Goal: Task Accomplishment & Management: Use online tool/utility

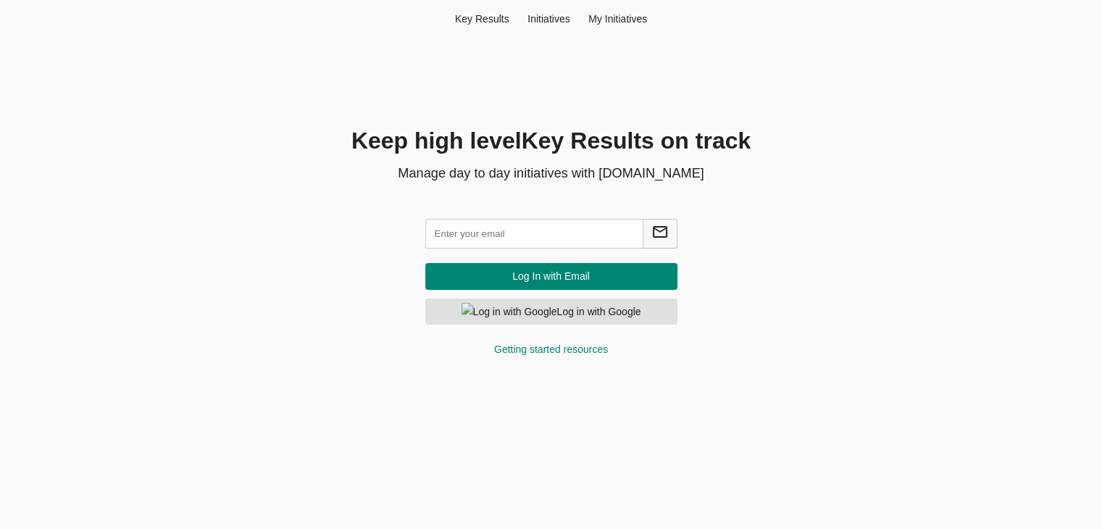
click at [510, 238] on input "text" at bounding box center [534, 234] width 218 height 30
click at [514, 233] on input "text" at bounding box center [534, 234] width 218 height 30
type input "h"
type input "hema@agilecyber.com"
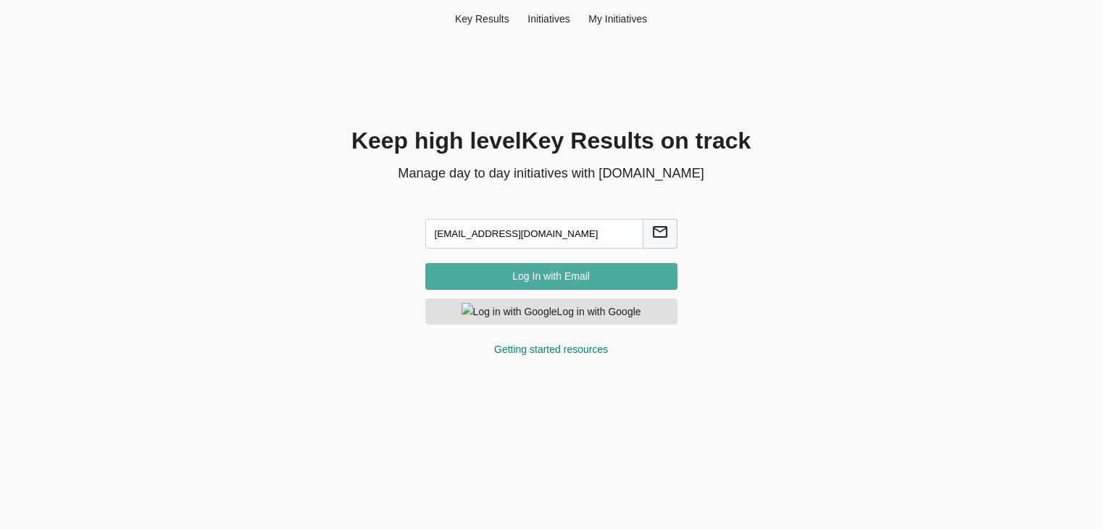
click at [518, 278] on span "Log In with Email" at bounding box center [551, 276] width 229 height 18
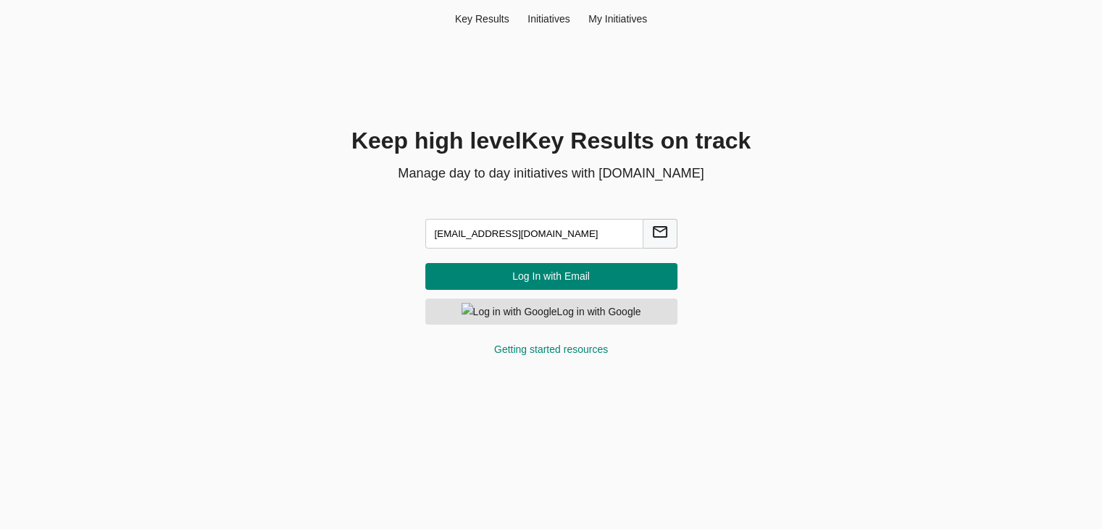
click at [529, 282] on span "Log In with Email" at bounding box center [551, 276] width 229 height 18
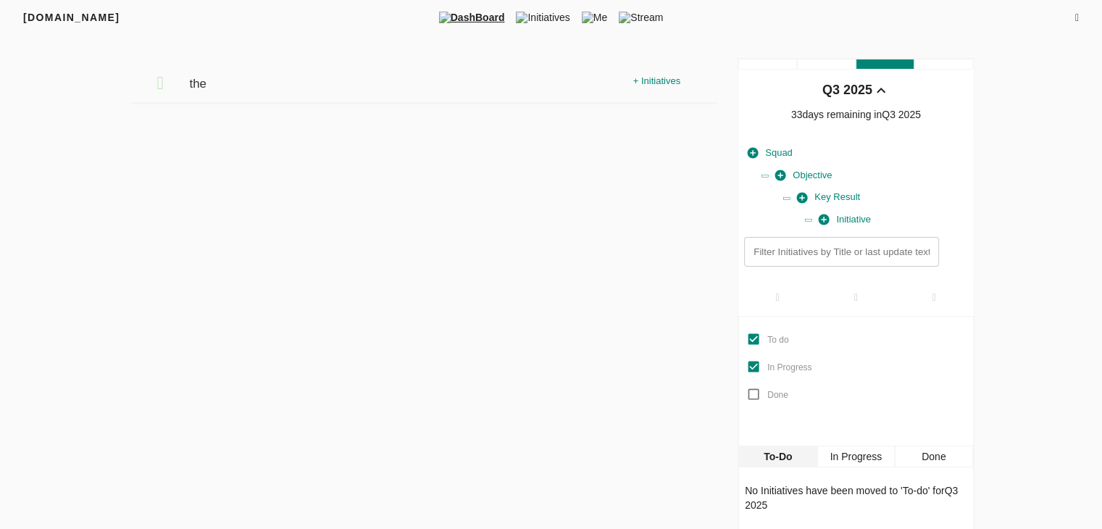
click at [1076, 20] on icon at bounding box center [1078, 18] width 4 height 10
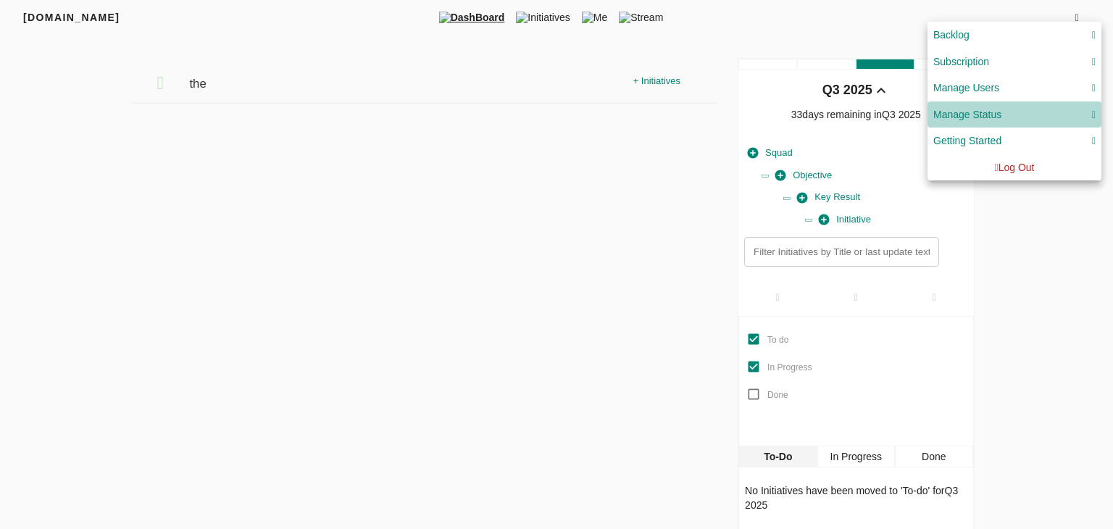
click at [1027, 112] on div "Manage Status" at bounding box center [1015, 115] width 162 height 18
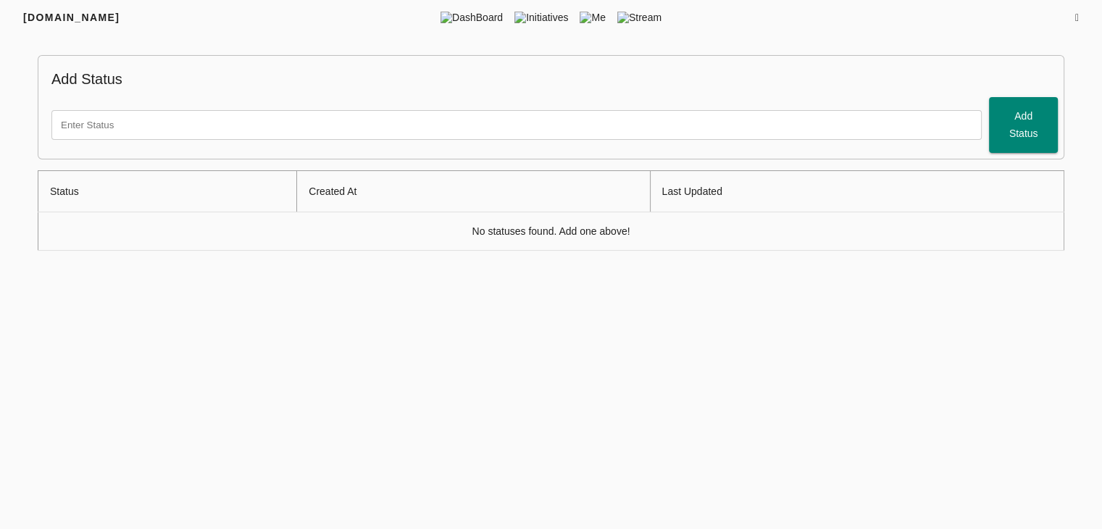
click at [1076, 16] on icon at bounding box center [1078, 18] width 4 height 10
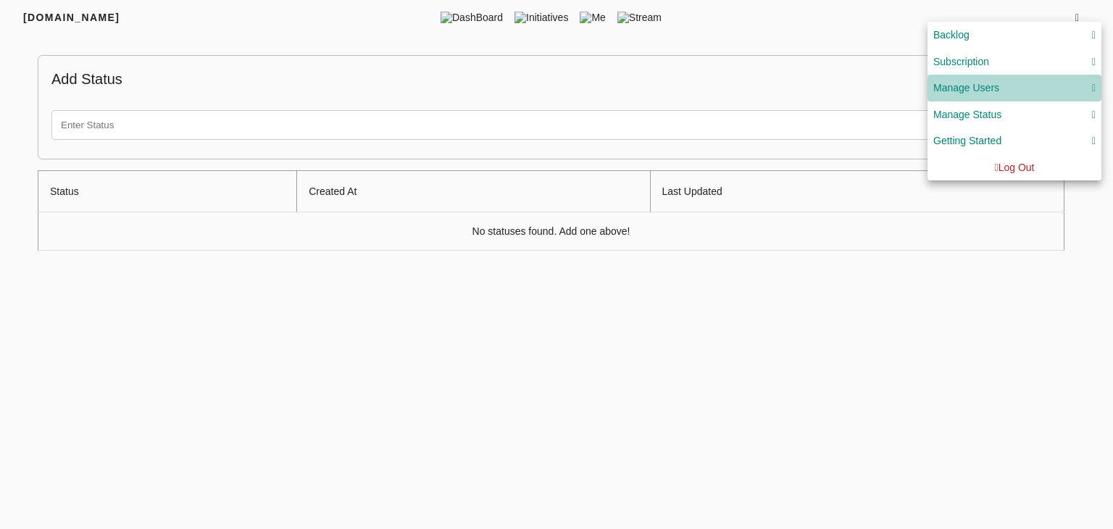
click at [1089, 91] on div "Manage Users" at bounding box center [1015, 88] width 162 height 18
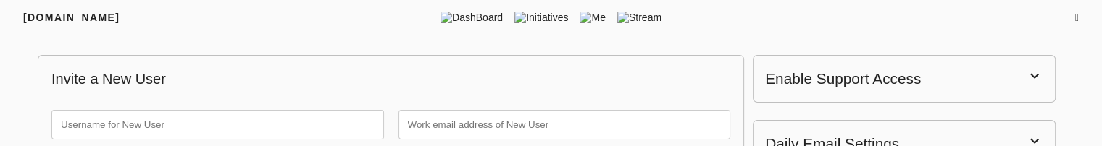
click at [1079, 10] on div "FRIYAY.COM DashBoard Initiatives Me Stream" at bounding box center [551, 17] width 1102 height 35
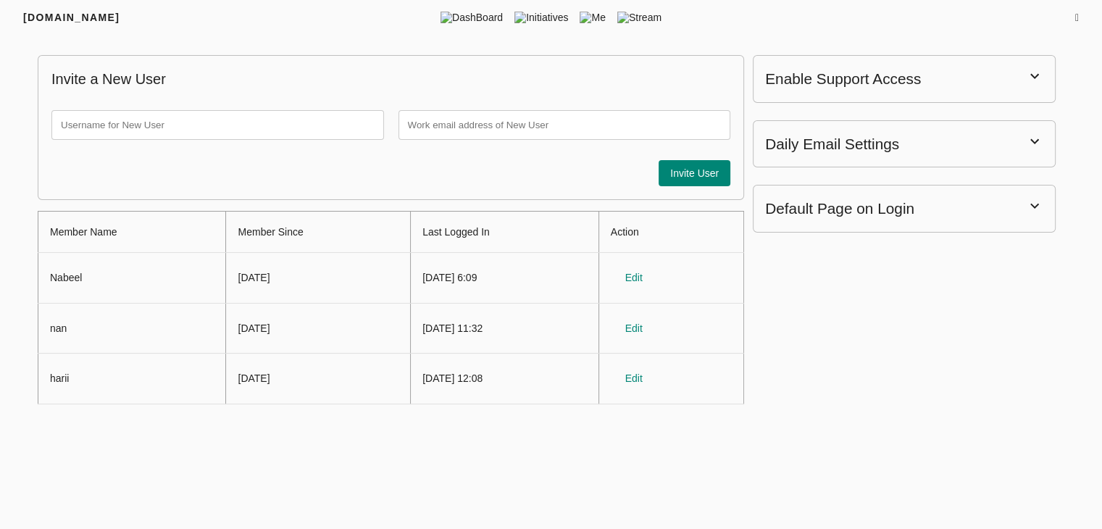
click at [1076, 19] on icon at bounding box center [1078, 18] width 4 height 10
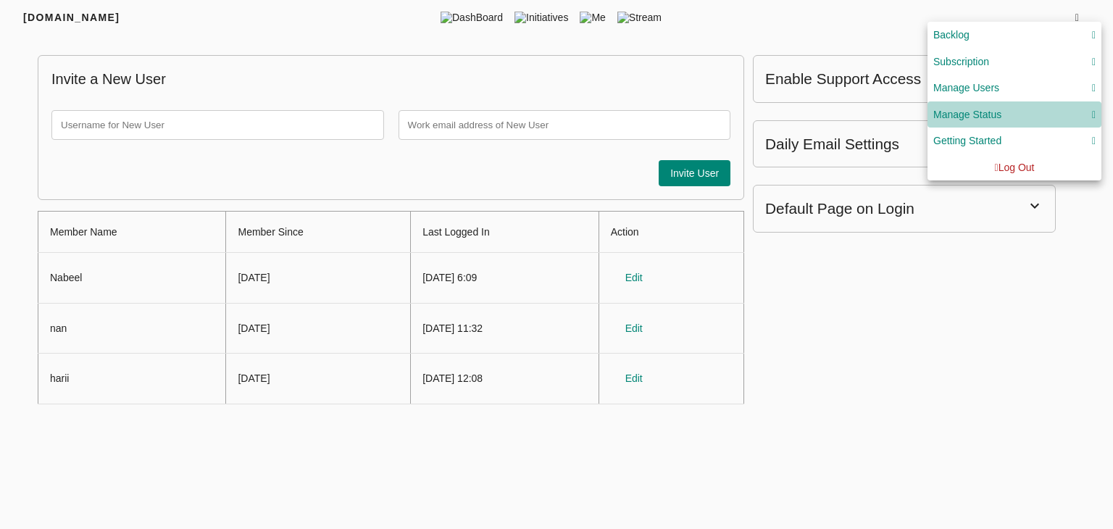
click at [1015, 111] on div "Manage Status" at bounding box center [1015, 115] width 162 height 18
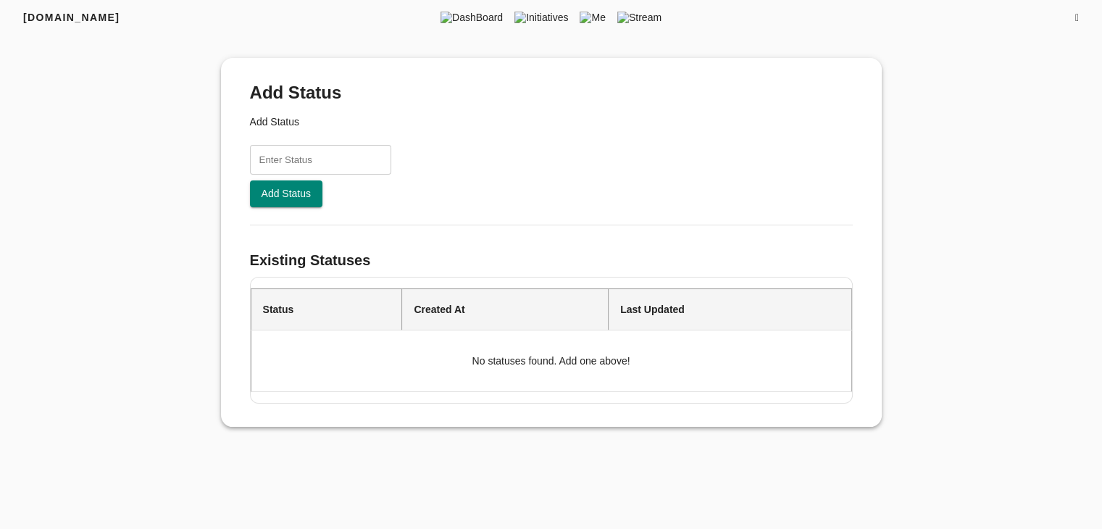
click at [291, 159] on input "text" at bounding box center [320, 160] width 141 height 30
type input "h"
type input "test status"
click at [281, 193] on span "Add Status" at bounding box center [287, 194] width 50 height 18
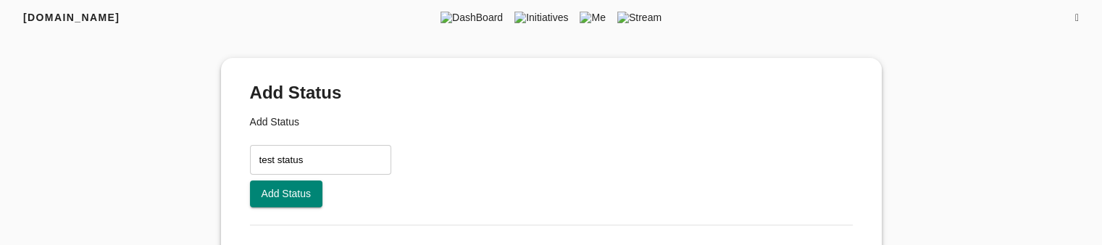
click at [1076, 20] on icon at bounding box center [1078, 18] width 4 height 10
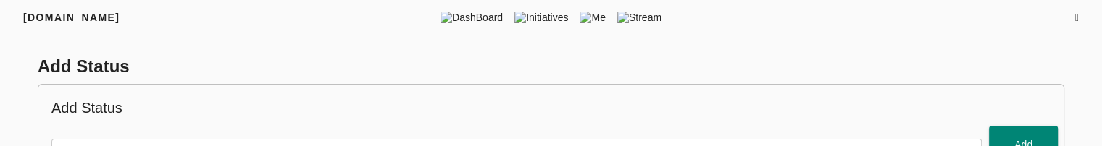
click at [1076, 15] on icon at bounding box center [1078, 18] width 4 height 10
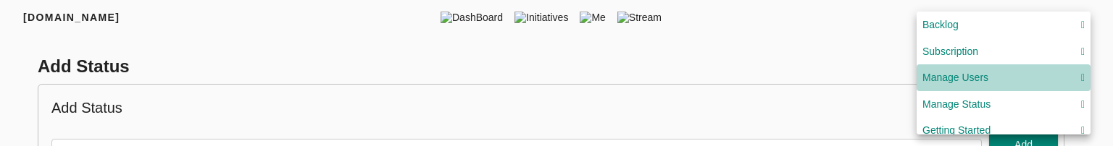
click at [1008, 85] on div "Manage Users" at bounding box center [1004, 78] width 162 height 18
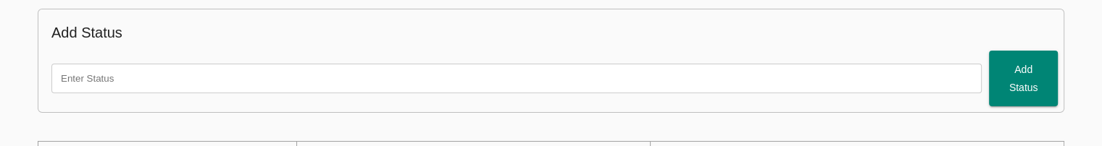
scroll to position [77, 0]
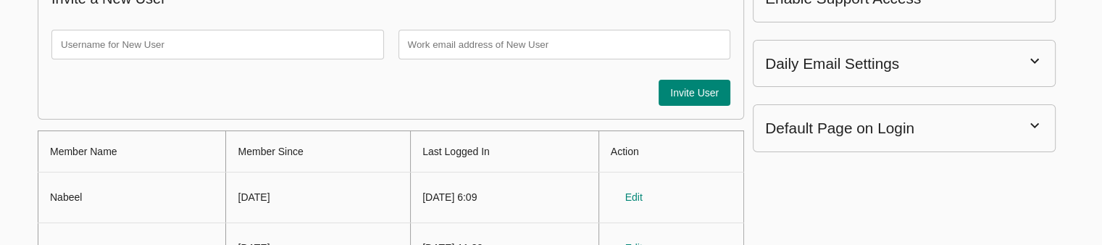
scroll to position [83, 0]
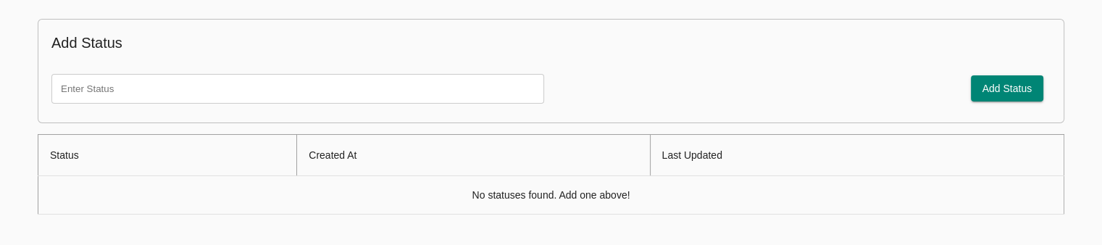
scroll to position [5, 0]
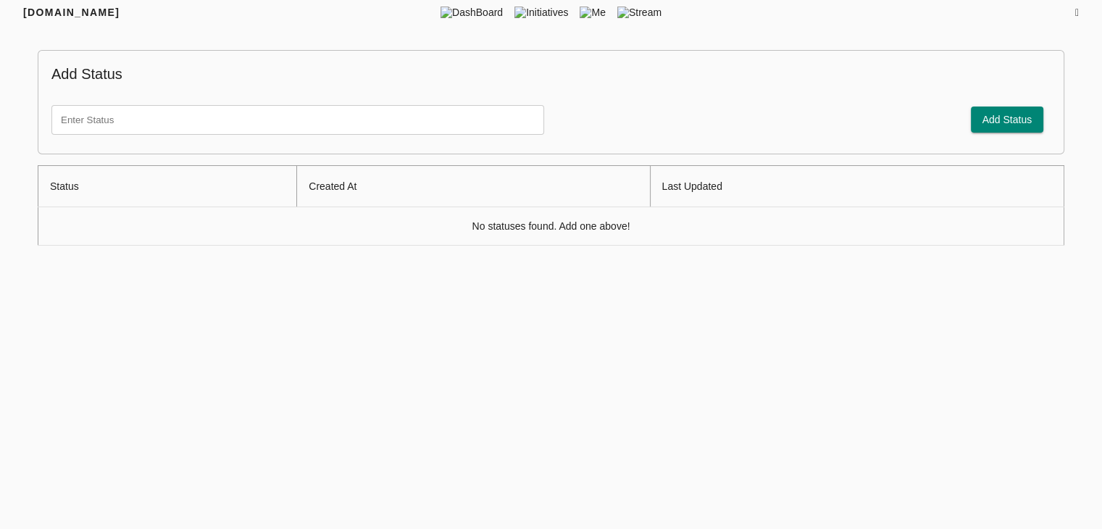
click at [878, 244] on html "FRIYAY.COM DashBoard Initiatives Me Stream Add Status Add Status Status Created…" at bounding box center [551, 262] width 1102 height 534
click at [1076, 15] on icon at bounding box center [1078, 13] width 4 height 10
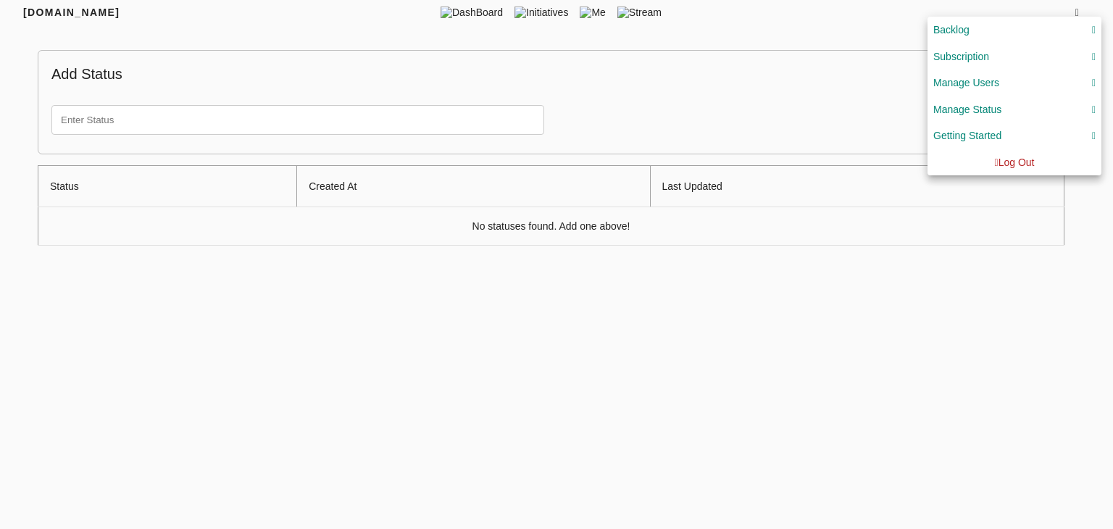
click at [874, 244] on div at bounding box center [556, 264] width 1113 height 529
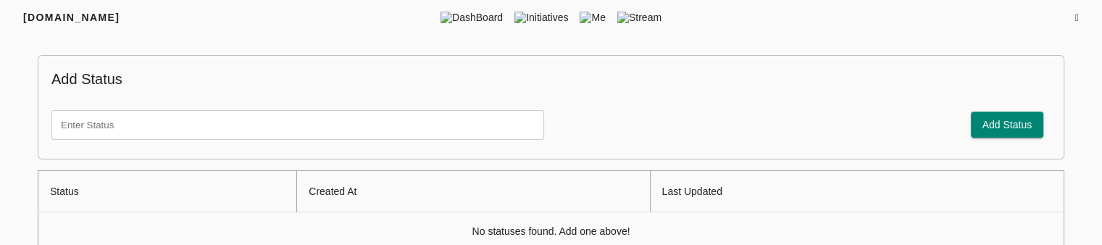
scroll to position [36, 0]
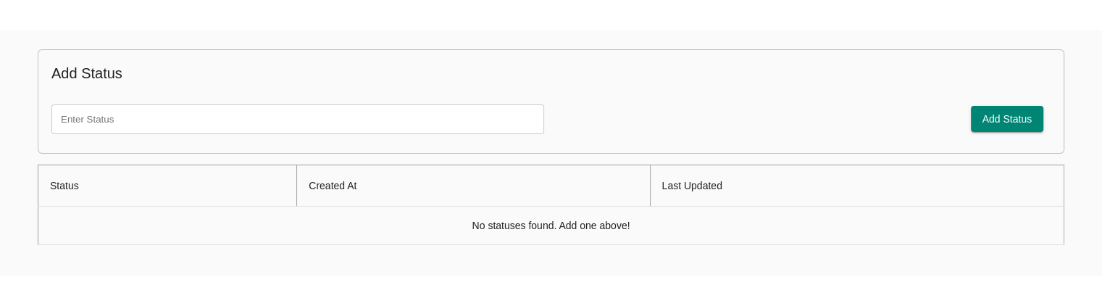
scroll to position [3, 0]
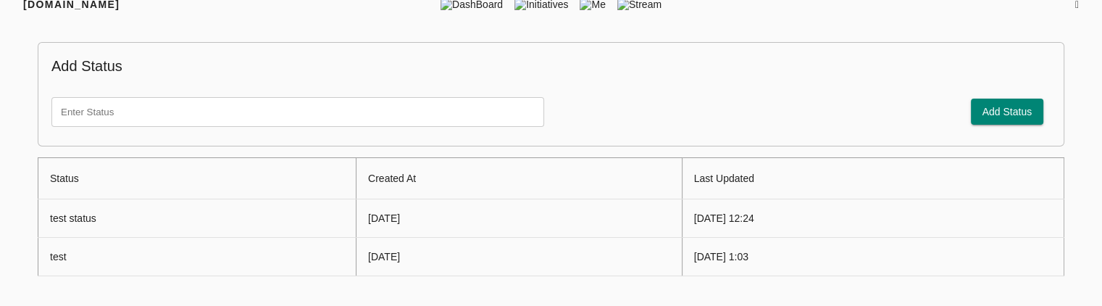
scroll to position [12, 0]
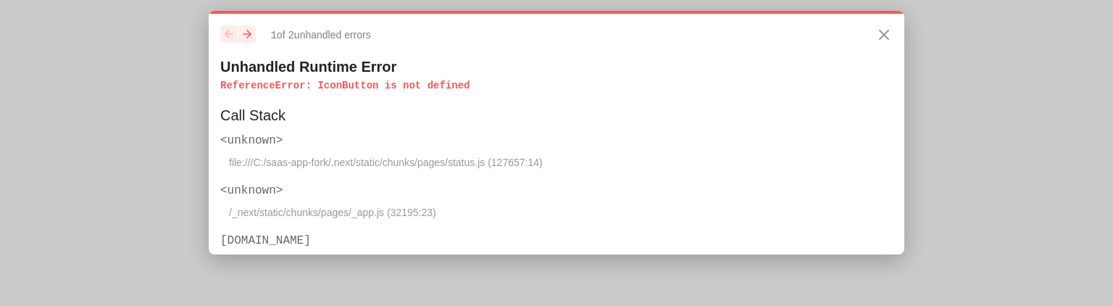
click at [345, 84] on p "ReferenceError : IconButton is not defined" at bounding box center [556, 85] width 673 height 14
click at [319, 85] on p "ReferenceError : EditIcon is not defined" at bounding box center [556, 85] width 673 height 14
drag, startPoint x: 448, startPoint y: 86, endPoint x: 217, endPoint y: 91, distance: 231.3
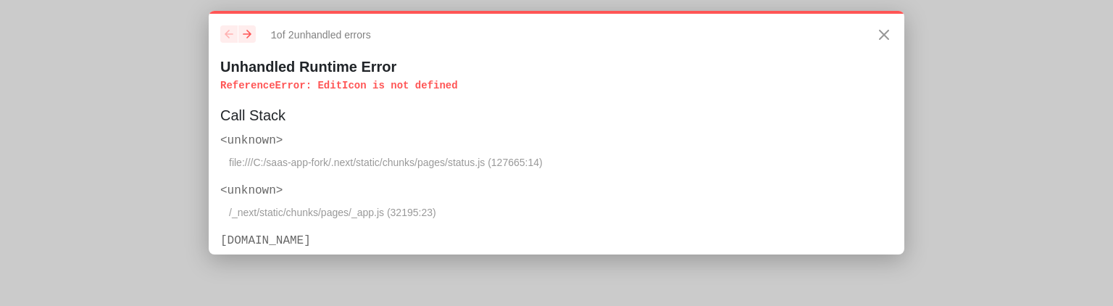
click at [217, 91] on div "1 of 2 unhandled error s Unhandled Runtime Error ReferenceError : EditIcon is n…" at bounding box center [557, 133] width 696 height 244
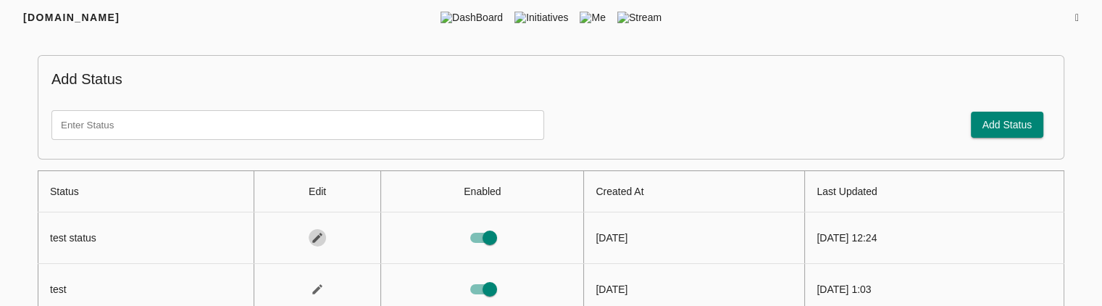
click at [311, 239] on icon "status table" at bounding box center [317, 237] width 13 height 13
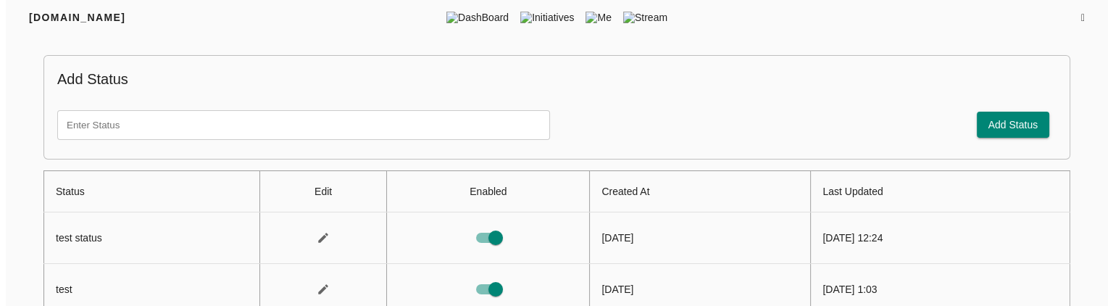
scroll to position [39, 0]
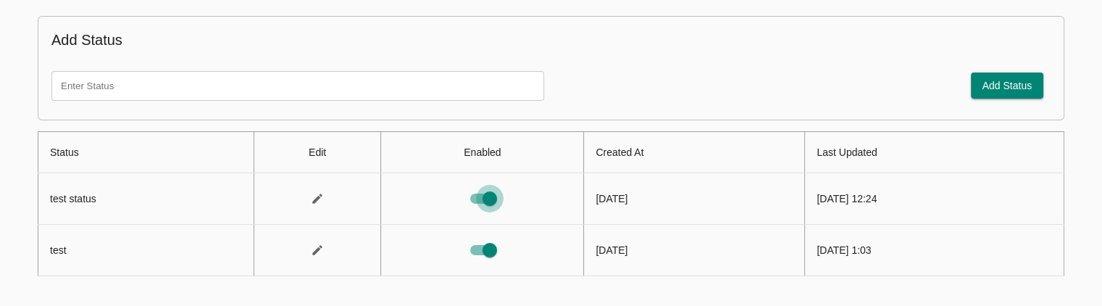
click at [449, 199] on input "status table" at bounding box center [490, 199] width 83 height 28
checkbox input "true"
click at [416, 199] on body "[DOMAIN_NAME] DashBoard Initiatives Me Stream Add Status Add Status Status Edit…" at bounding box center [551, 134] width 1102 height 346
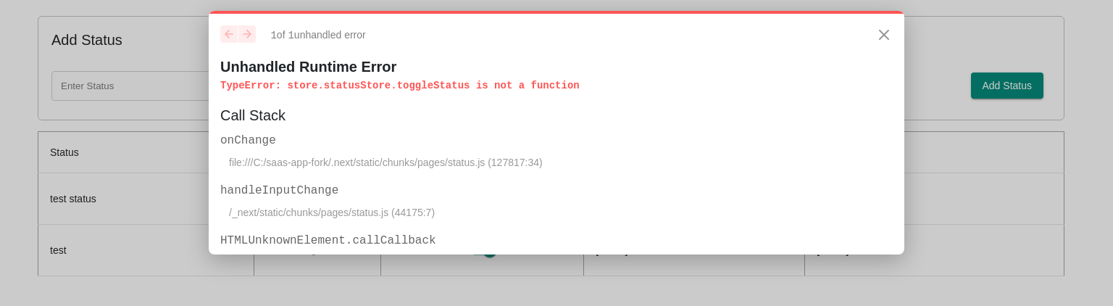
click at [397, 83] on p "TypeError : store.statusStore.toggleStatus is not a function" at bounding box center [556, 85] width 673 height 14
click at [570, 90] on p "TypeError : store.statusStore.toggleStatus is not a function" at bounding box center [556, 85] width 673 height 14
drag, startPoint x: 570, startPoint y: 90, endPoint x: 200, endPoint y: 81, distance: 369.8
click at [200, 80] on div "1 of 1 unhandled error Unhandled Runtime Error TypeError : store.statusStore.to…" at bounding box center [556, 147] width 1113 height 295
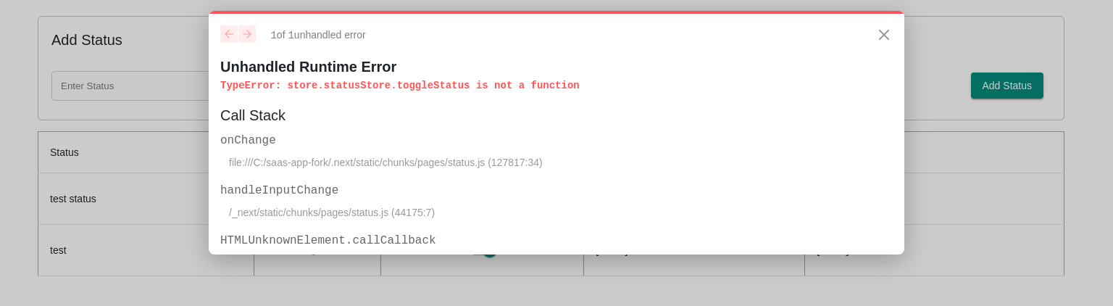
click at [308, 99] on div "1 of 1 unhandled error Unhandled Runtime Error TypeError : store.statusStore.to…" at bounding box center [557, 133] width 696 height 244
click at [397, 83] on p "TypeError : store.statusStore.toggleStatus is not a function" at bounding box center [556, 85] width 673 height 14
